Goal: Task Accomplishment & Management: Manage account settings

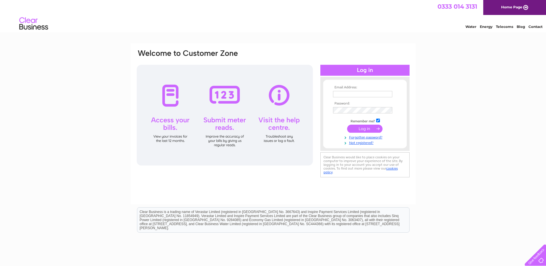
type input "julie.dunkley@icomscottech.com"
click at [361, 128] on input "submit" at bounding box center [364, 129] width 35 height 8
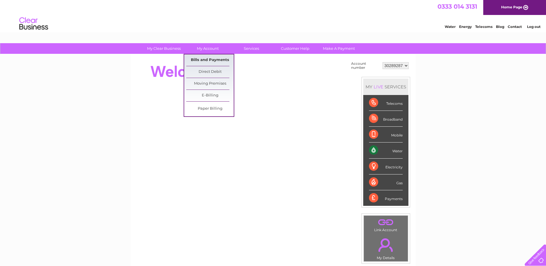
click at [209, 58] on link "Bills and Payments" at bounding box center [209, 60] width 47 height 12
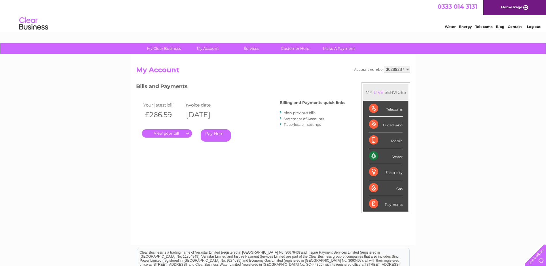
click at [205, 95] on div "Bills and Payments Billing and Payments quick links View previous bills Stateme…" at bounding box center [240, 116] width 209 height 68
click at [173, 132] on link "." at bounding box center [167, 133] width 50 height 8
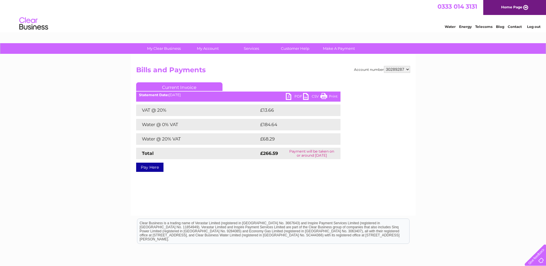
click at [288, 96] on link "PDF" at bounding box center [294, 97] width 17 height 8
